Goal: Information Seeking & Learning: Learn about a topic

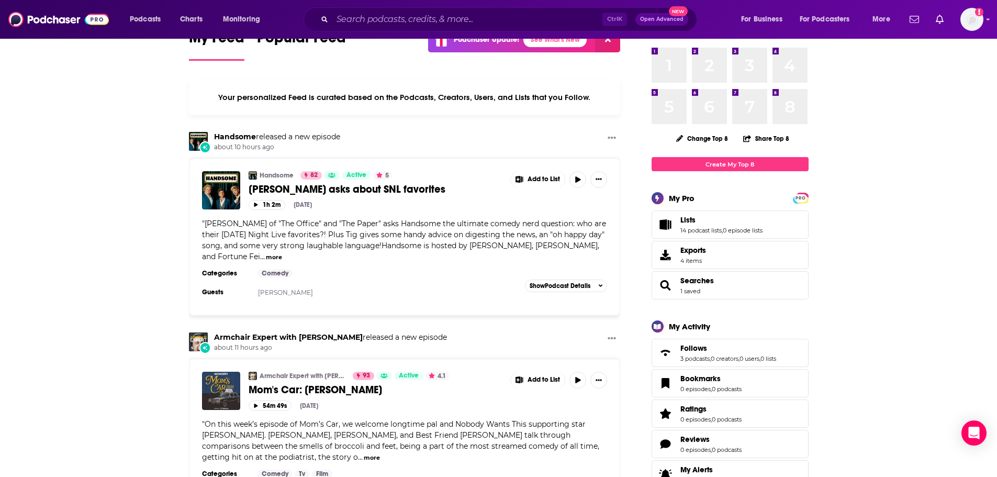
scroll to position [38, 0]
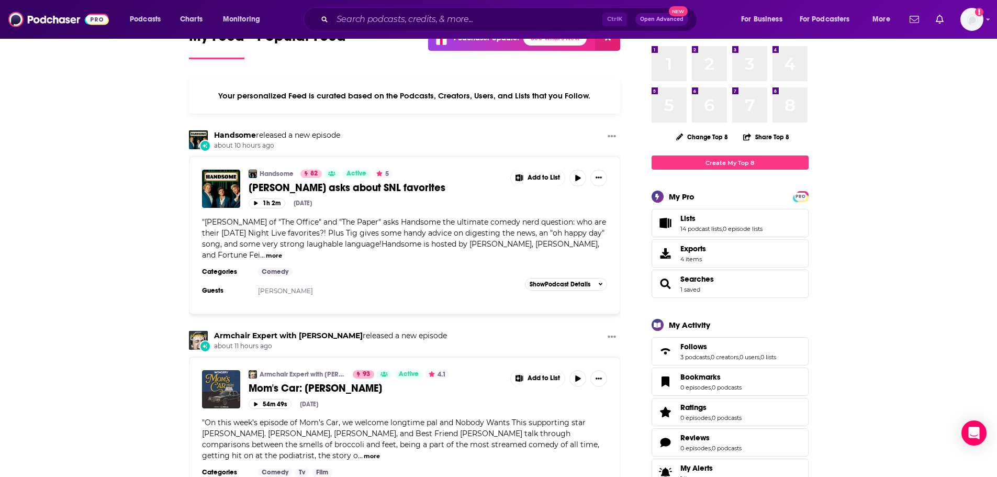
click at [419, 16] on input "Search podcasts, credits, & more..." at bounding box center [467, 19] width 270 height 17
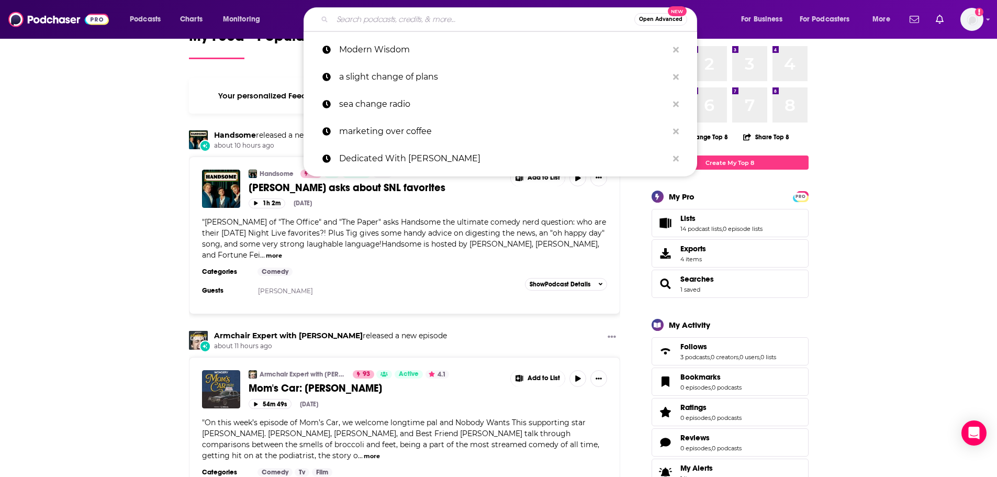
paste input "[URL][DOMAIN_NAME]"
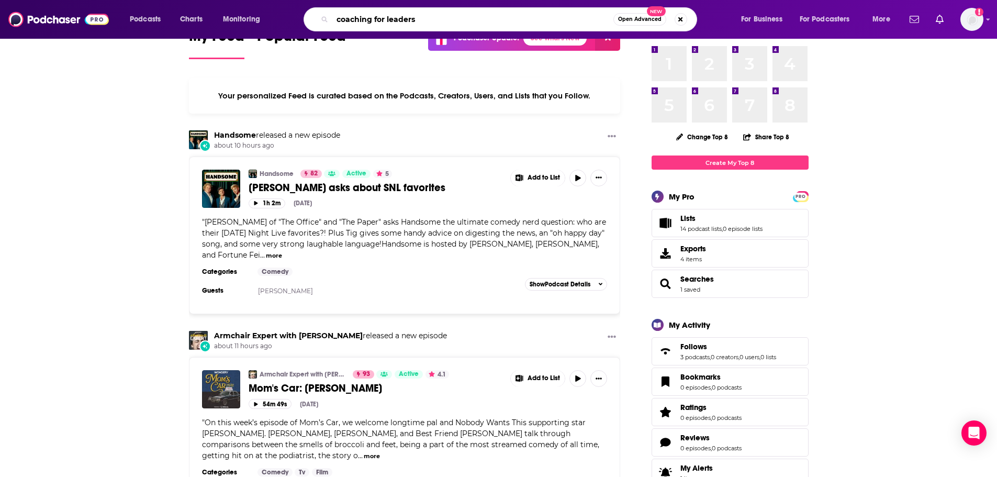
type input "coaching for leaders"
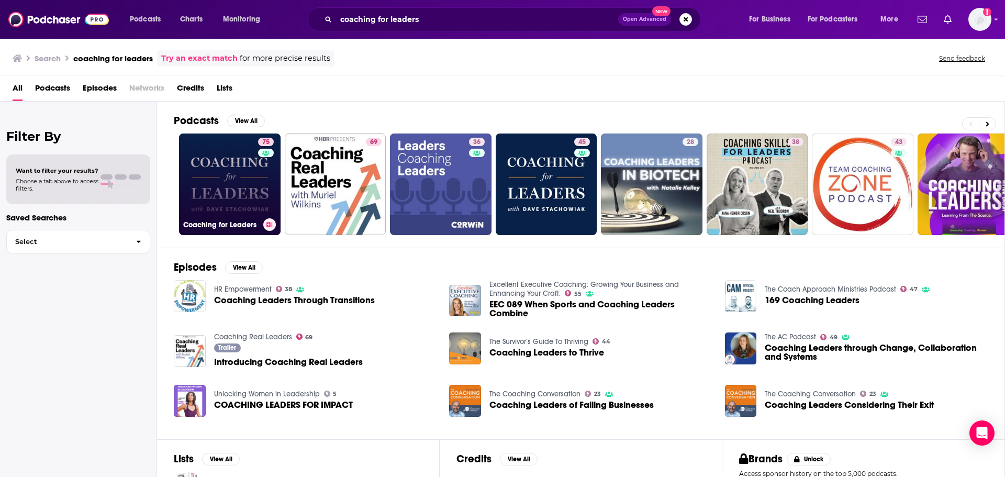
click at [196, 190] on link "75 Coaching for Leaders" at bounding box center [230, 185] width 102 height 102
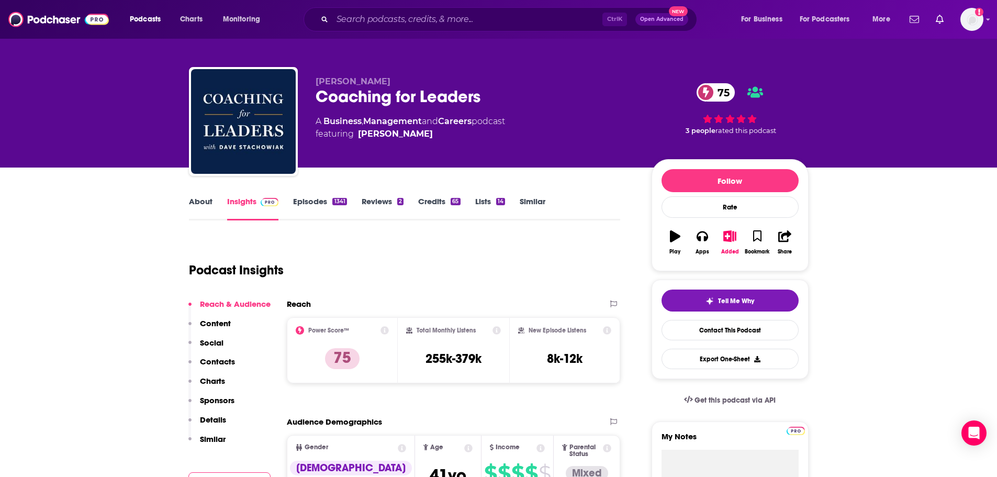
scroll to position [200, 0]
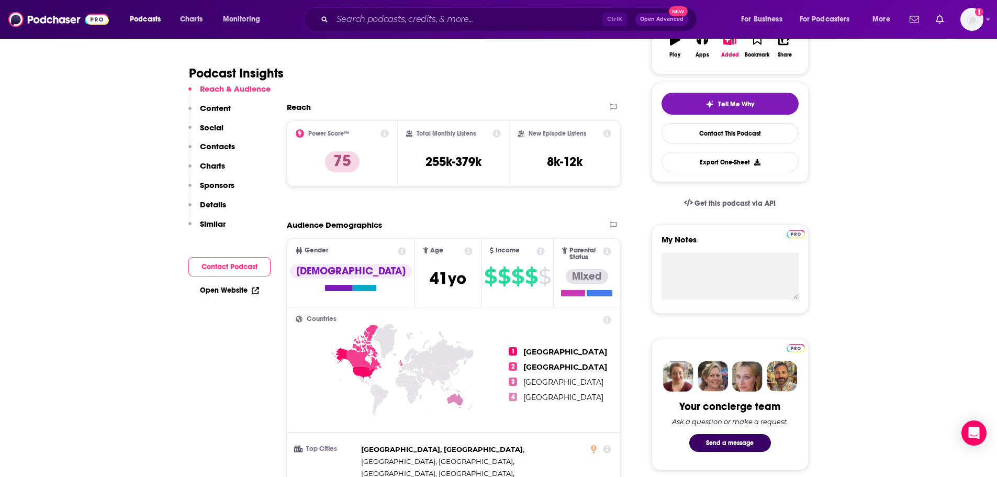
click at [384, 131] on icon at bounding box center [385, 133] width 8 height 8
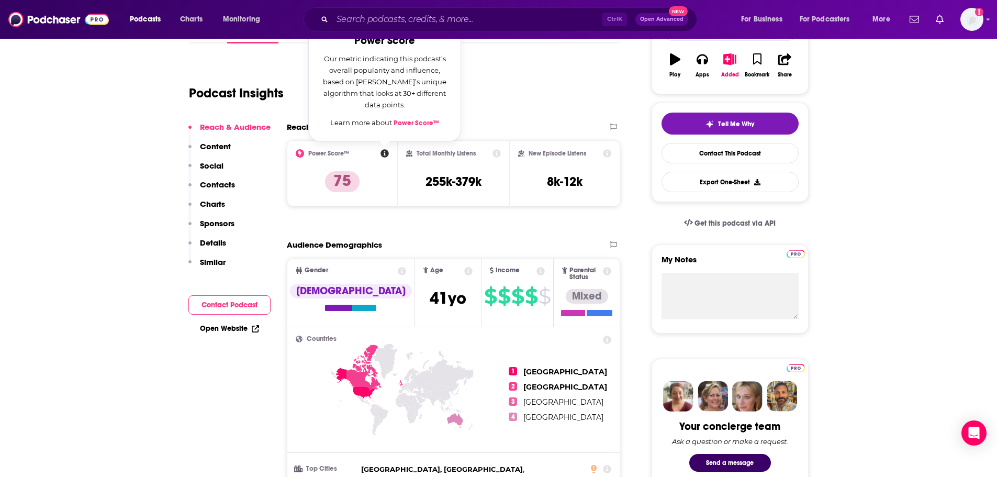
scroll to position [180, 0]
click at [384, 154] on icon at bounding box center [385, 154] width 8 height 8
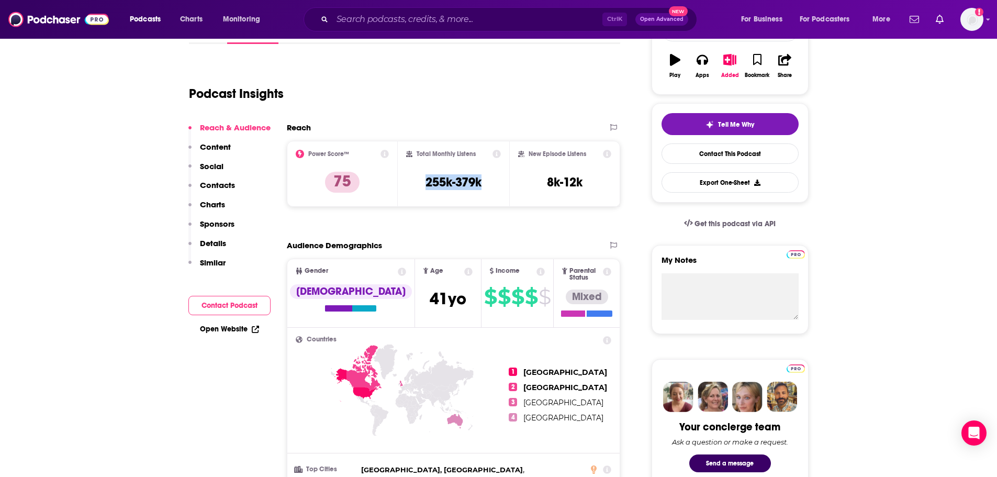
drag, startPoint x: 425, startPoint y: 182, endPoint x: 483, endPoint y: 183, distance: 58.1
click at [483, 183] on div "Total Monthly Listens 255k-379k" at bounding box center [453, 174] width 95 height 48
click at [445, 182] on h3 "255k-379k" at bounding box center [454, 182] width 56 height 16
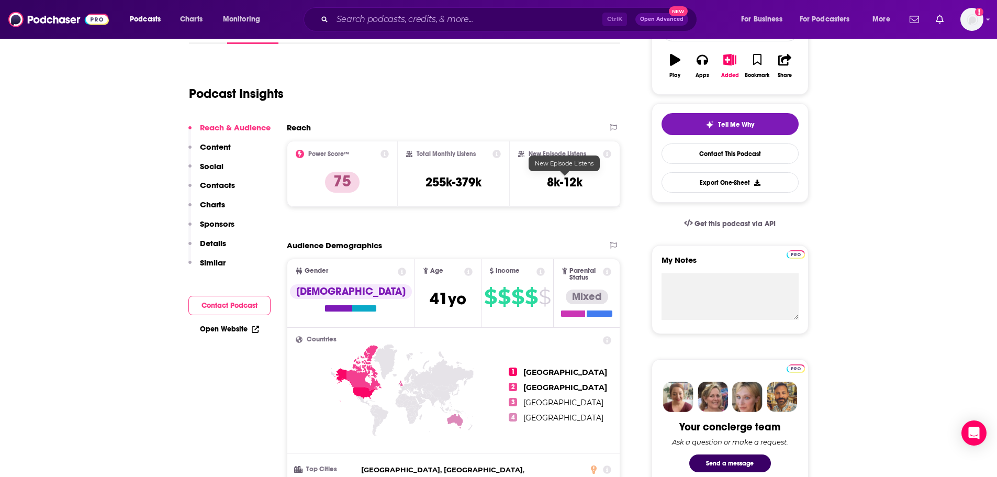
click at [578, 185] on h3 "8k-12k" at bounding box center [565, 182] width 36 height 16
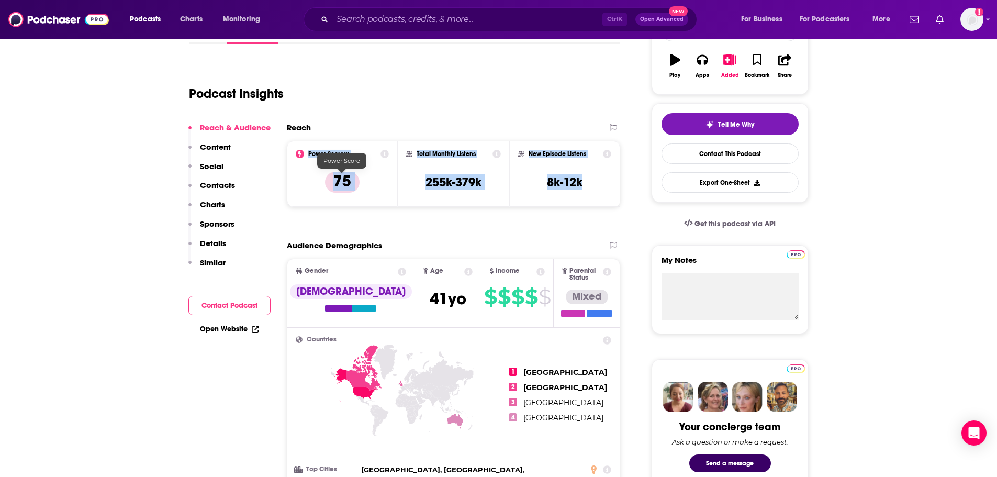
drag, startPoint x: 578, startPoint y: 185, endPoint x: 309, endPoint y: 151, distance: 271.3
click at [309, 151] on div "Power Score™ 75 Total Monthly Listens 255k-379k New Episode Listens 8k-12k" at bounding box center [454, 174] width 334 height 66
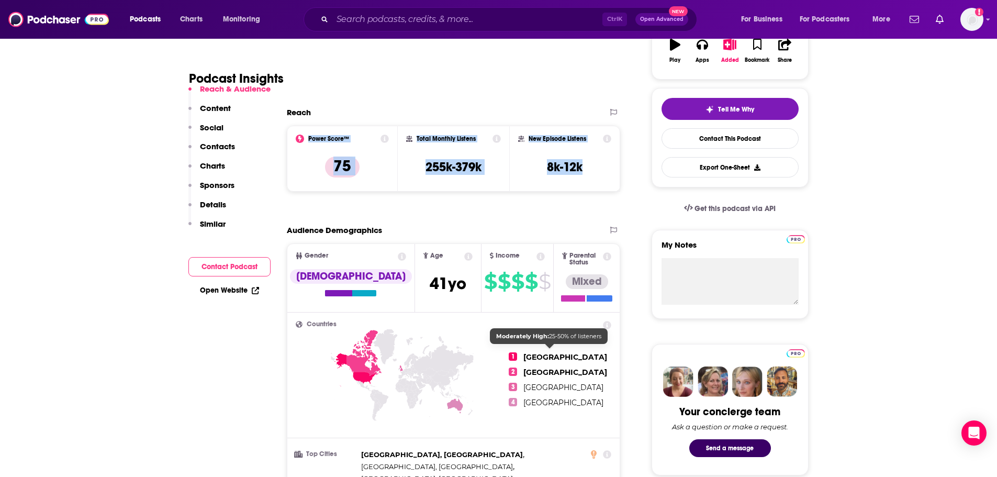
scroll to position [194, 0]
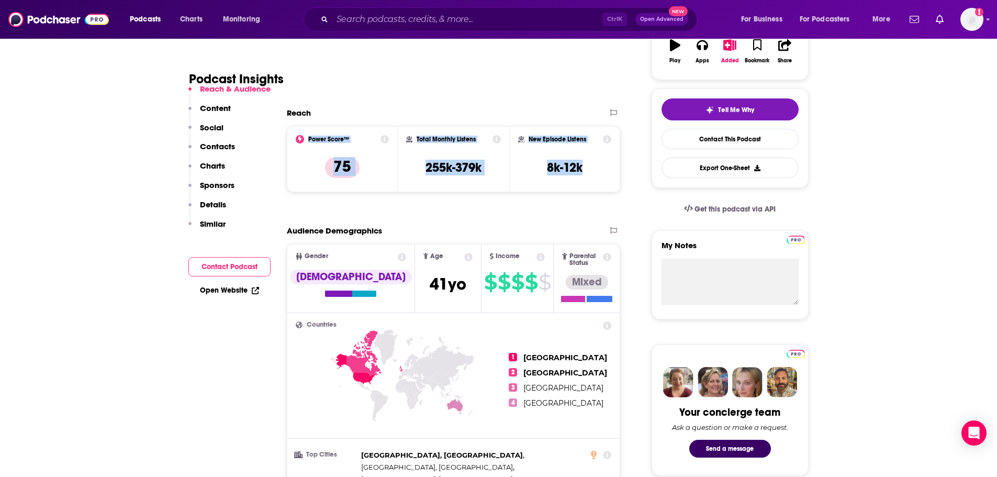
click at [221, 145] on p "Contacts" at bounding box center [217, 146] width 35 height 10
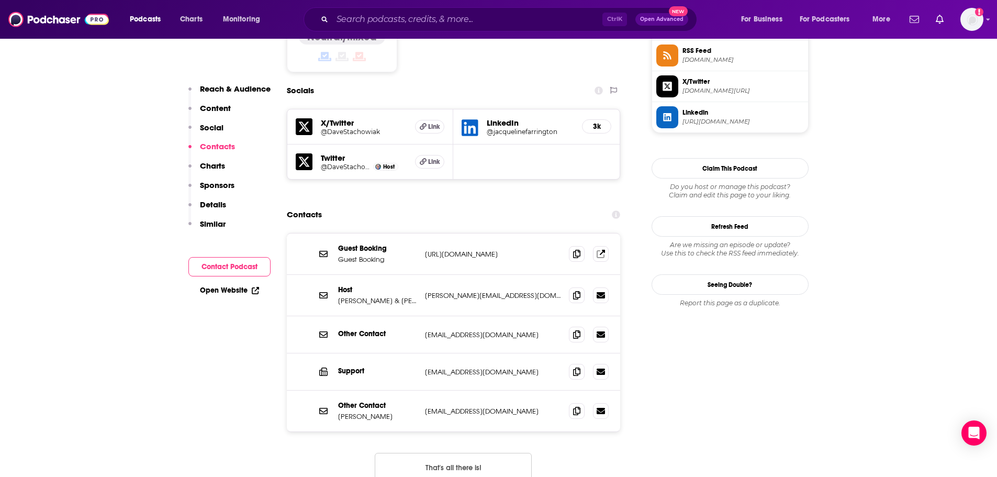
scroll to position [885, 0]
